Goal: Information Seeking & Learning: Learn about a topic

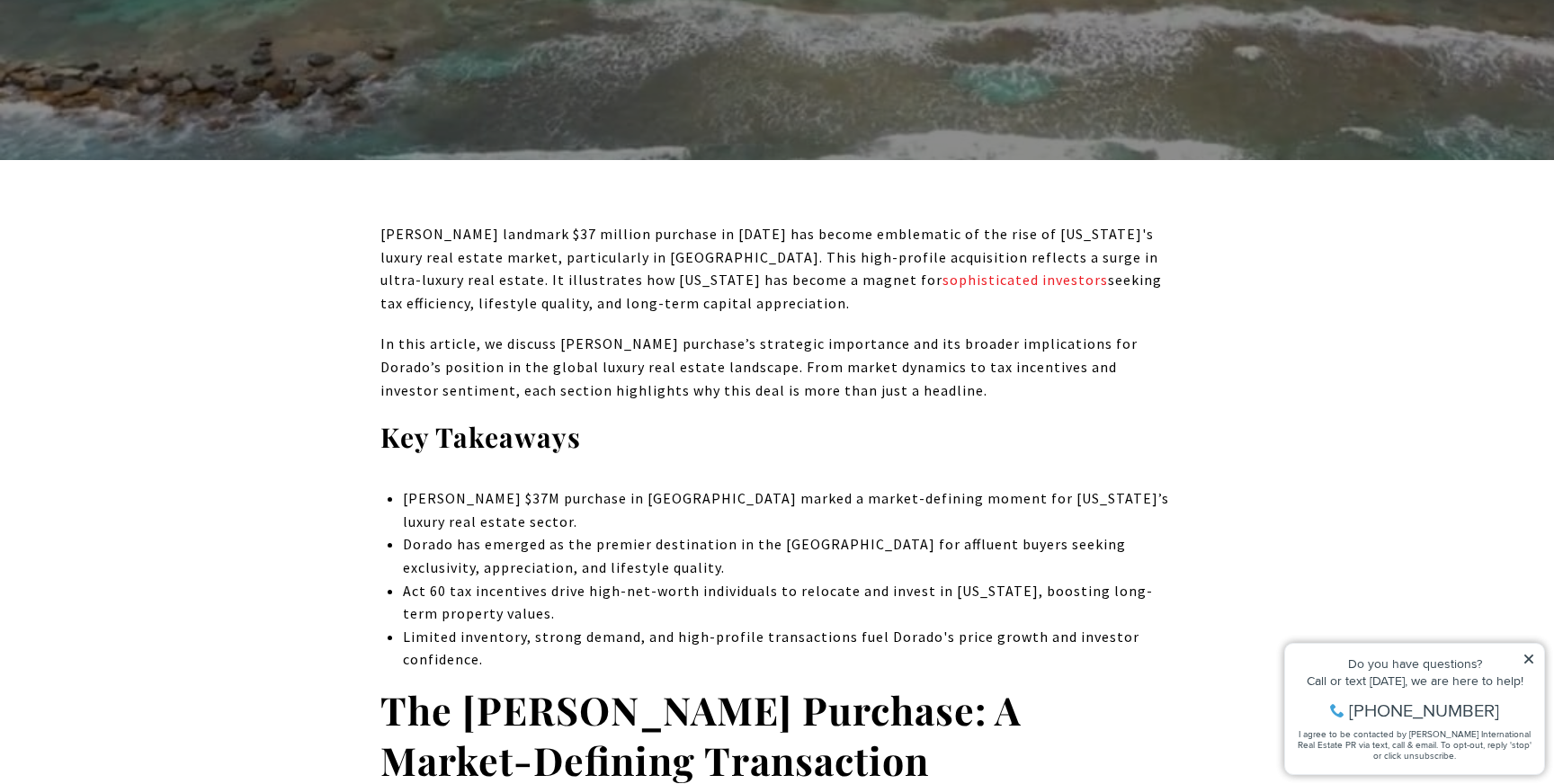
scroll to position [581, 0]
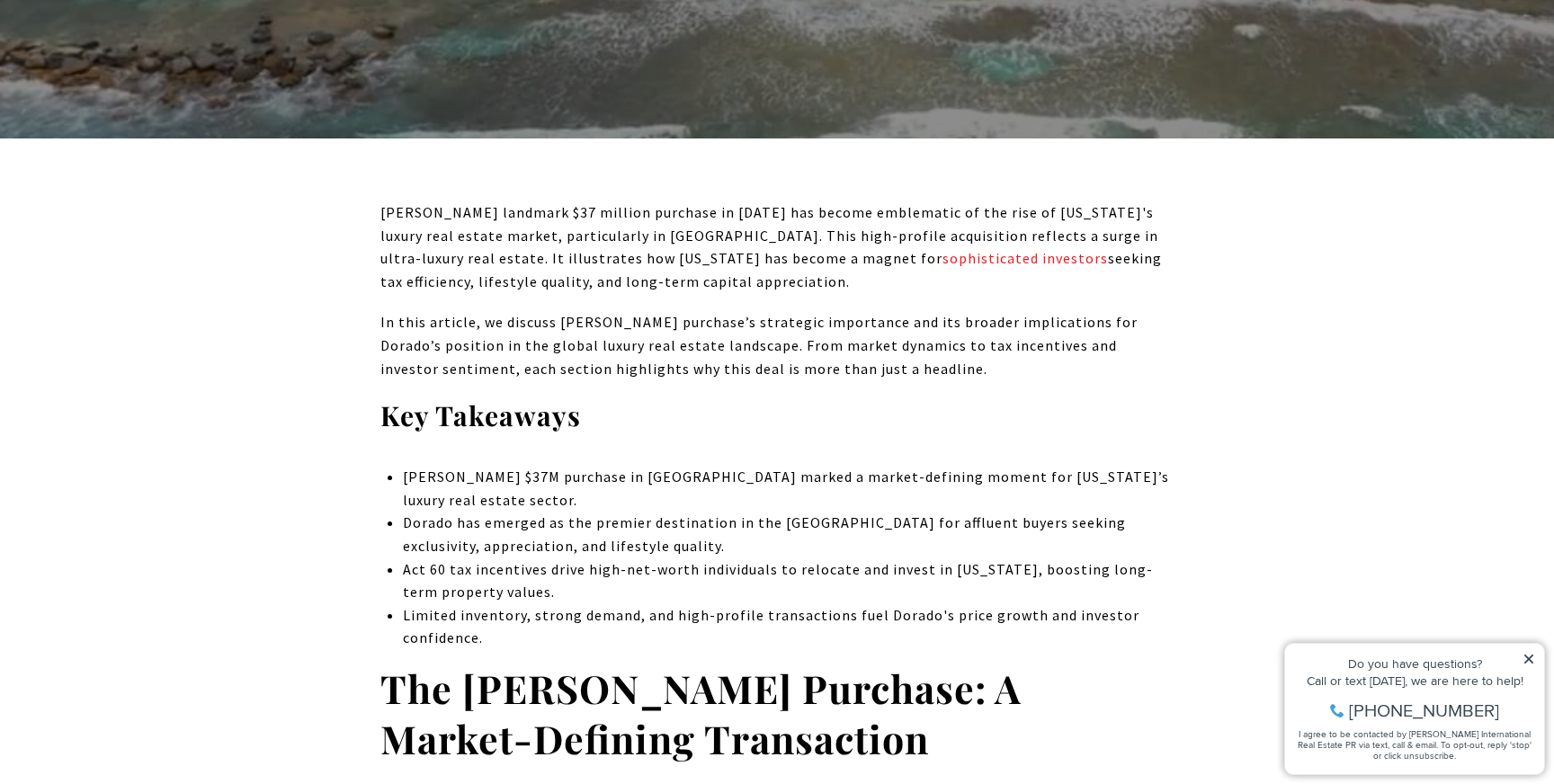
click at [1530, 653] on icon at bounding box center [1528, 659] width 13 height 13
click at [1529, 658] on icon at bounding box center [1528, 659] width 9 height 9
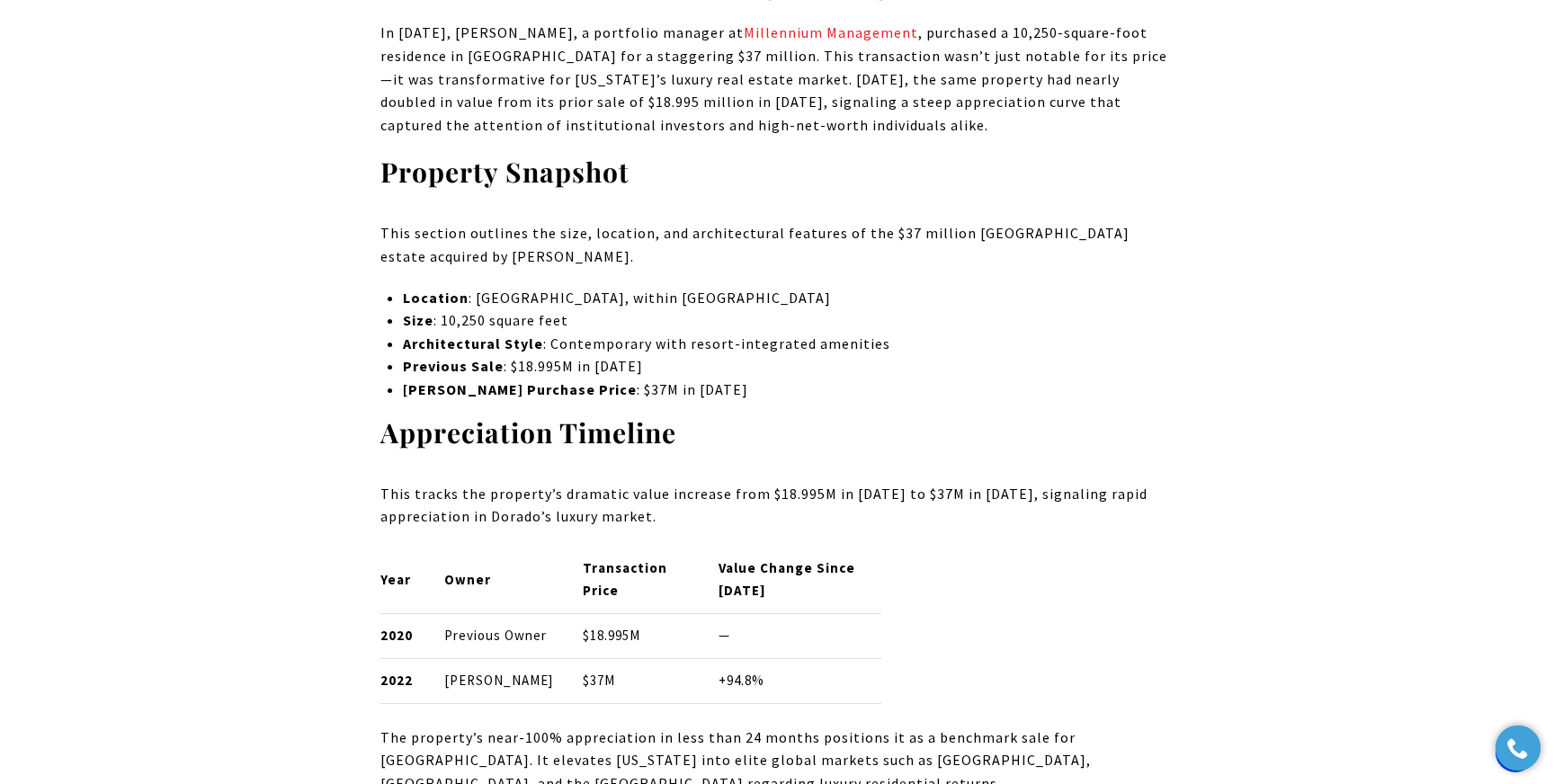
scroll to position [1855, 0]
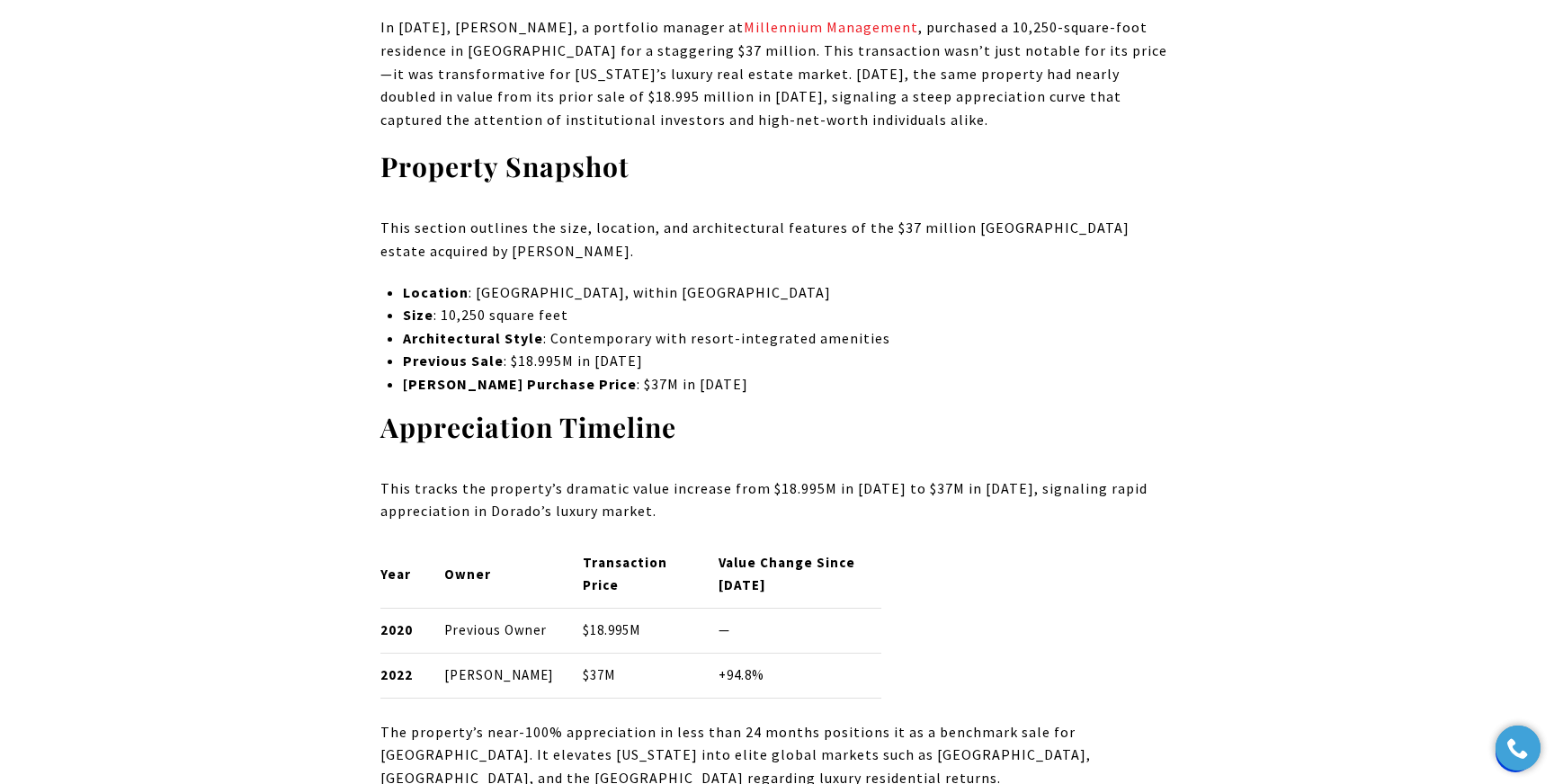
drag, startPoint x: 895, startPoint y: 122, endPoint x: 380, endPoint y: 21, distance: 524.8
click at [380, 21] on p "In [DATE], [PERSON_NAME], a portfolio manager at Millennium Management , purcha…" at bounding box center [777, 74] width 793 height 115
copy p "In [DATE], [PERSON_NAME], a portfolio manager at Millennium Management , purcha…"
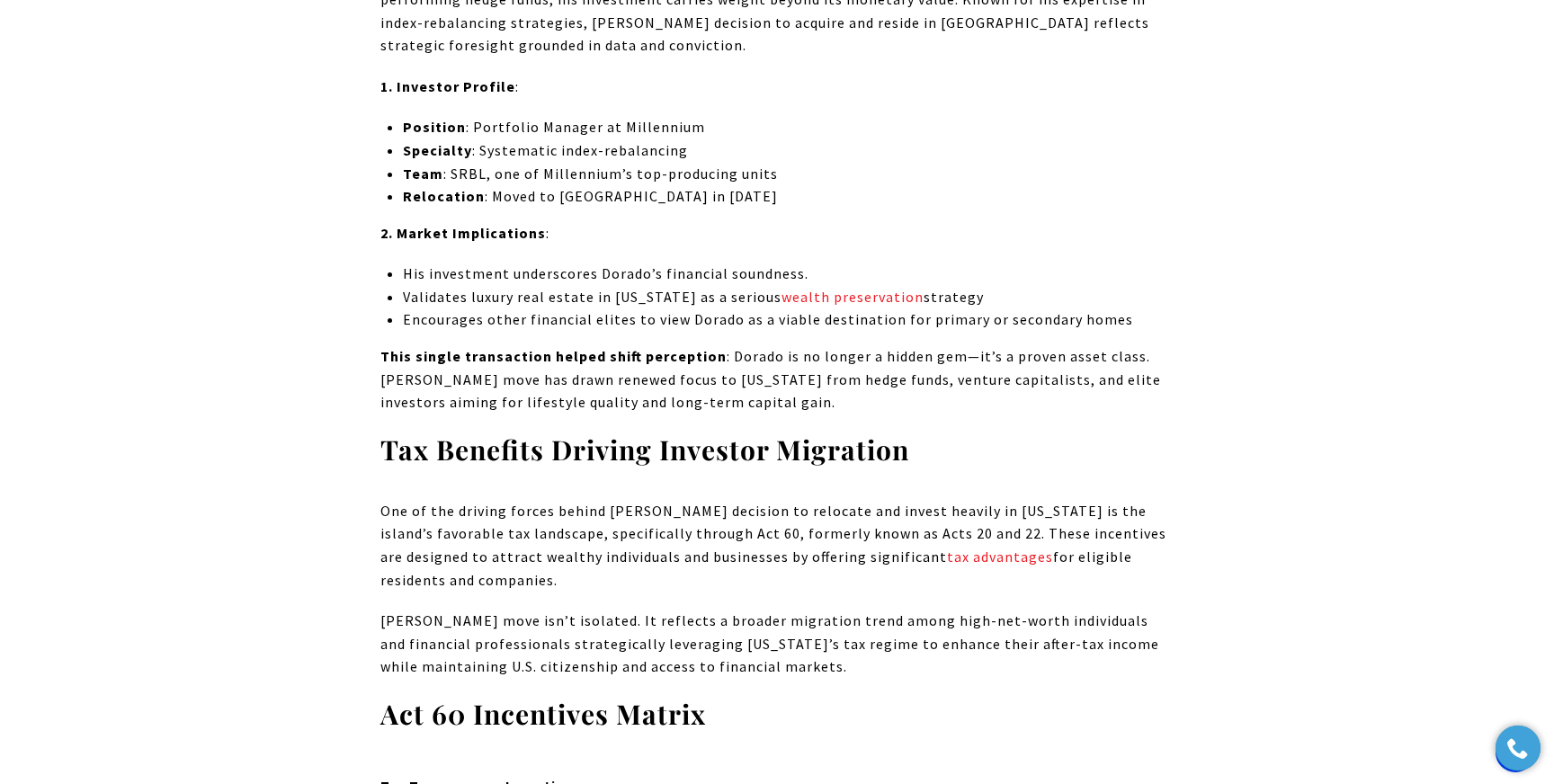
scroll to position [2766, 0]
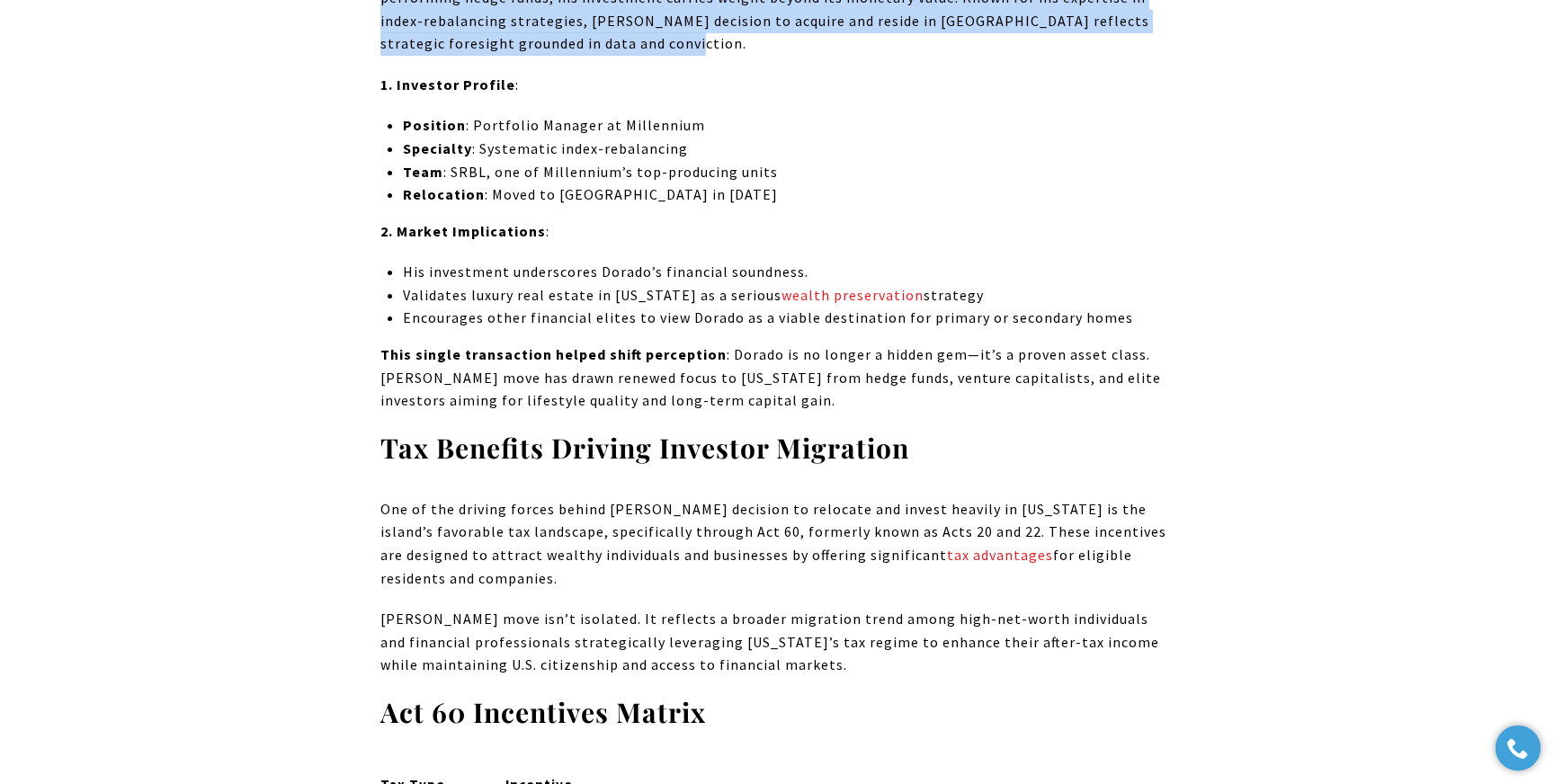
drag, startPoint x: 478, startPoint y: 85, endPoint x: 363, endPoint y: 16, distance: 134.1
copy p "[PERSON_NAME] purchase sent a powerful message. As a portfolio manager at one o…"
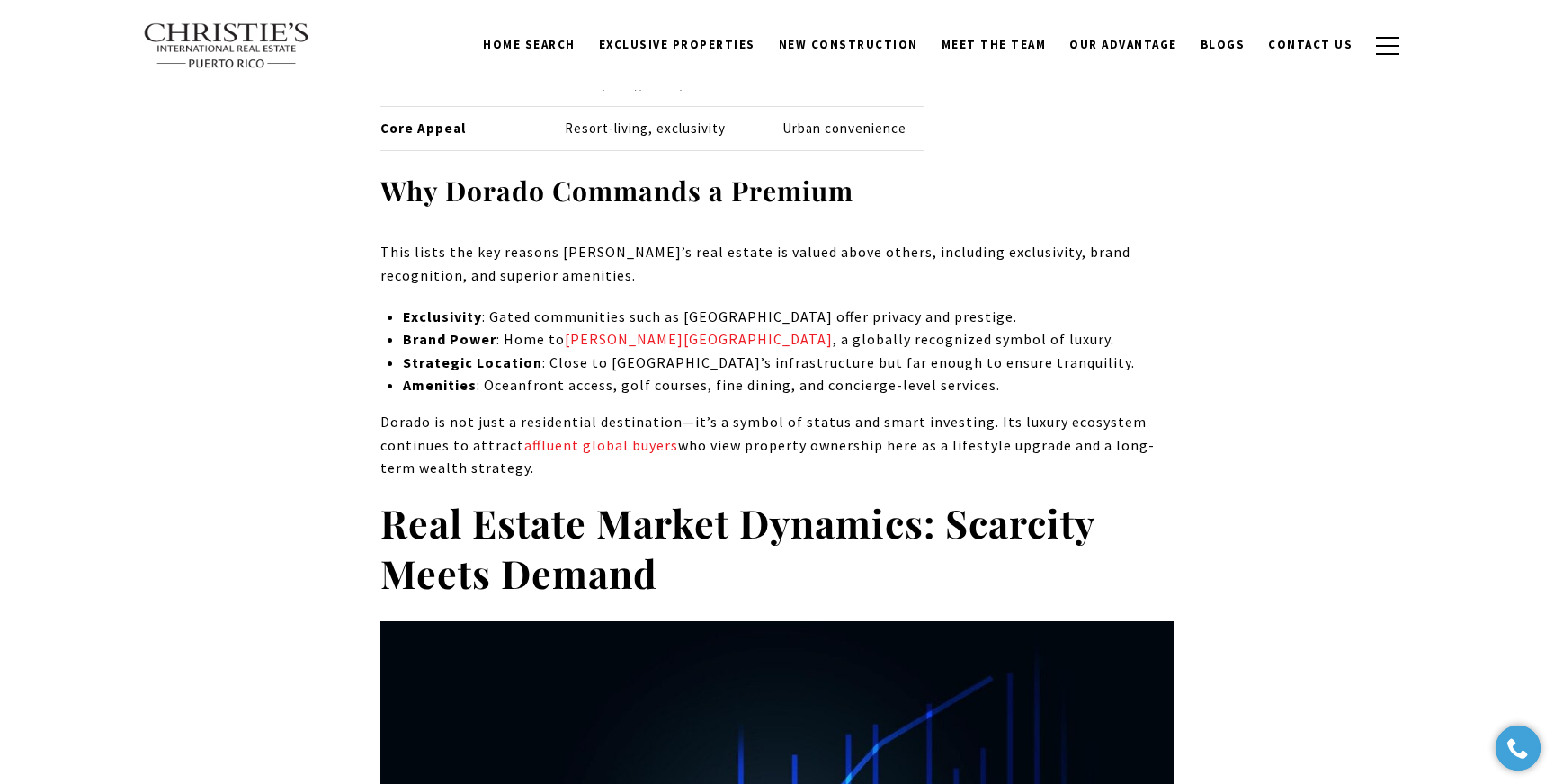
scroll to position [4462, 0]
